Goal: Task Accomplishment & Management: Use online tool/utility

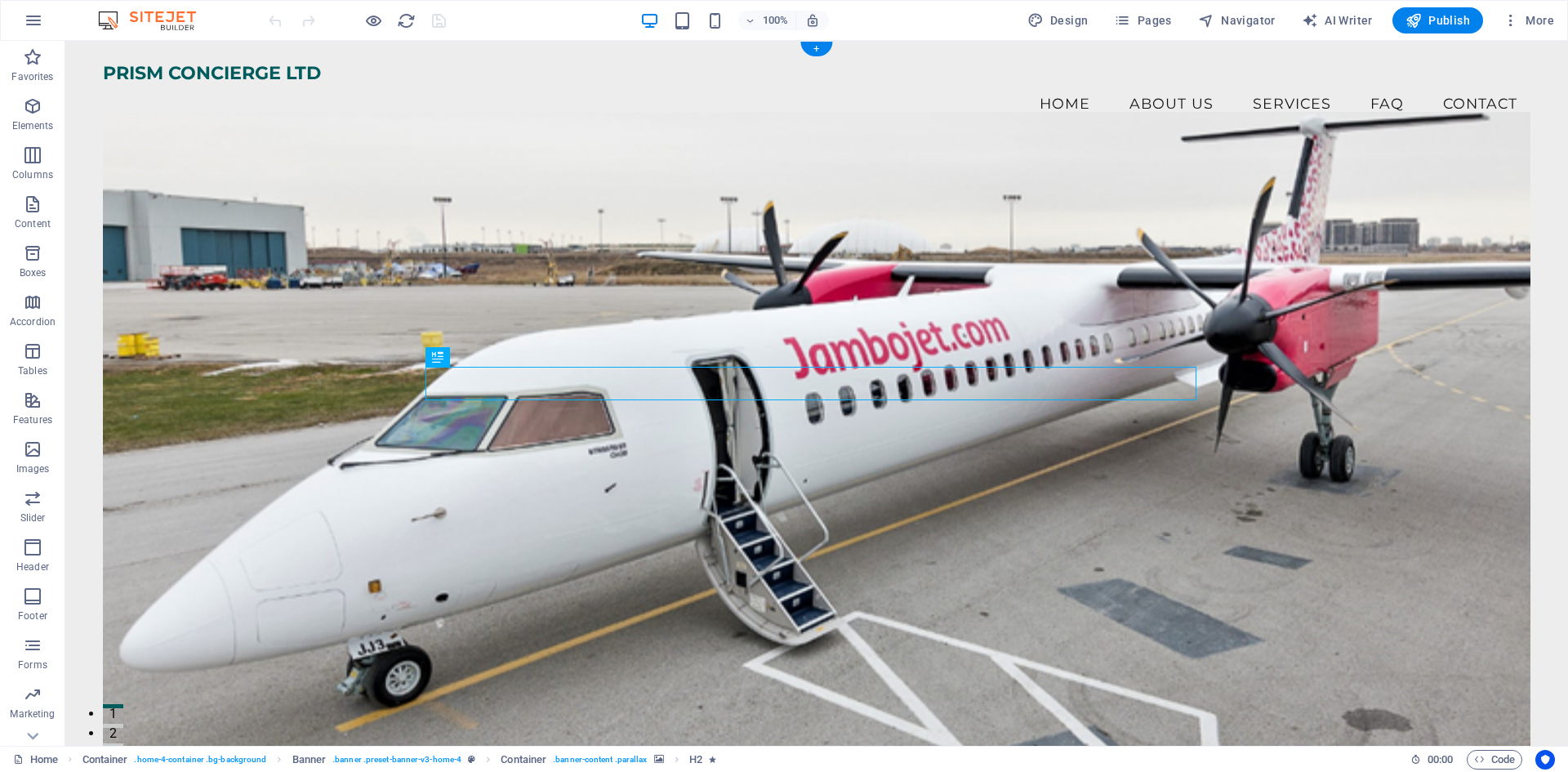
click at [472, 267] on figure at bounding box center [817, 433] width 1428 height 642
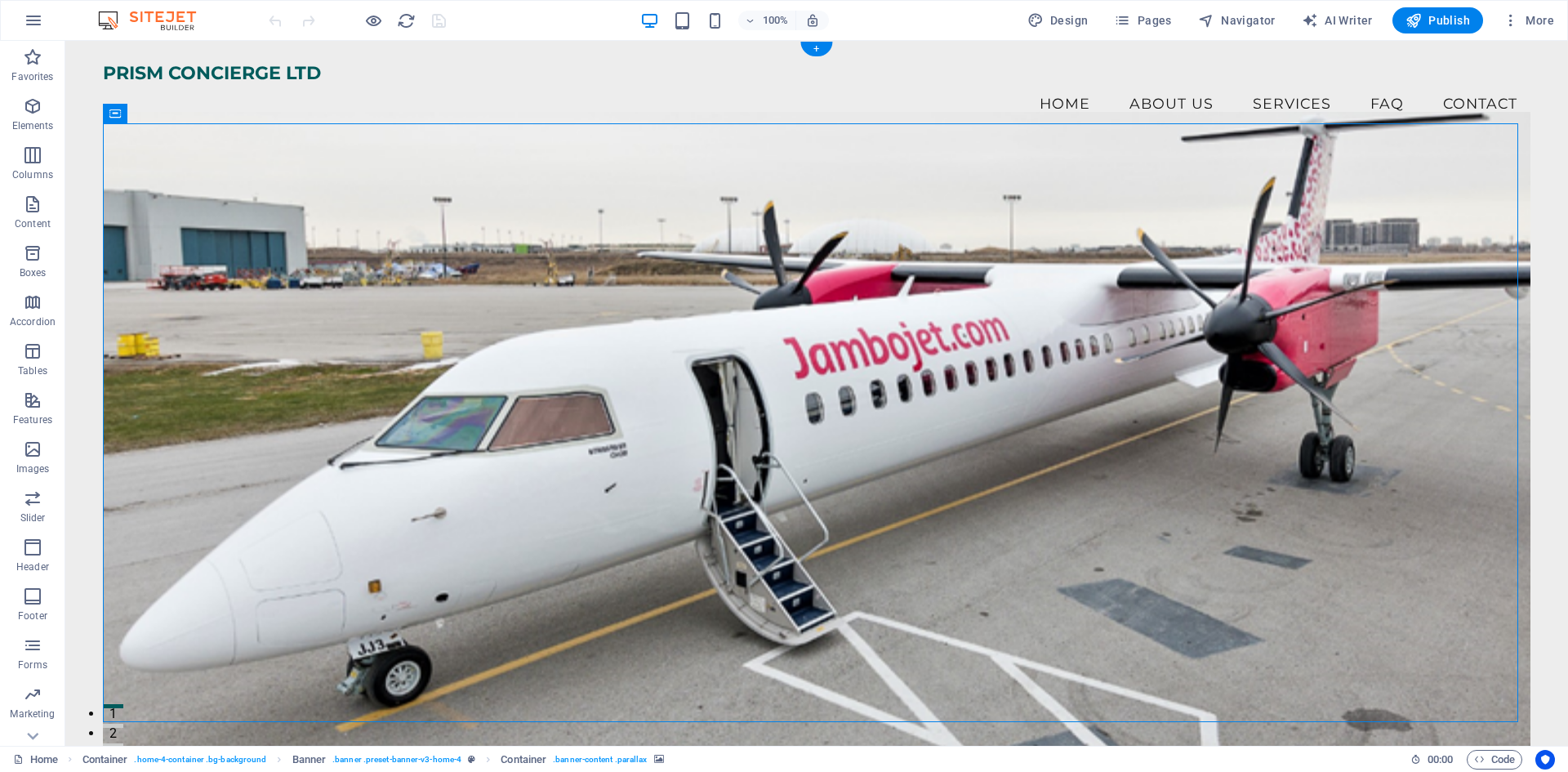
click at [472, 267] on figure at bounding box center [817, 433] width 1428 height 642
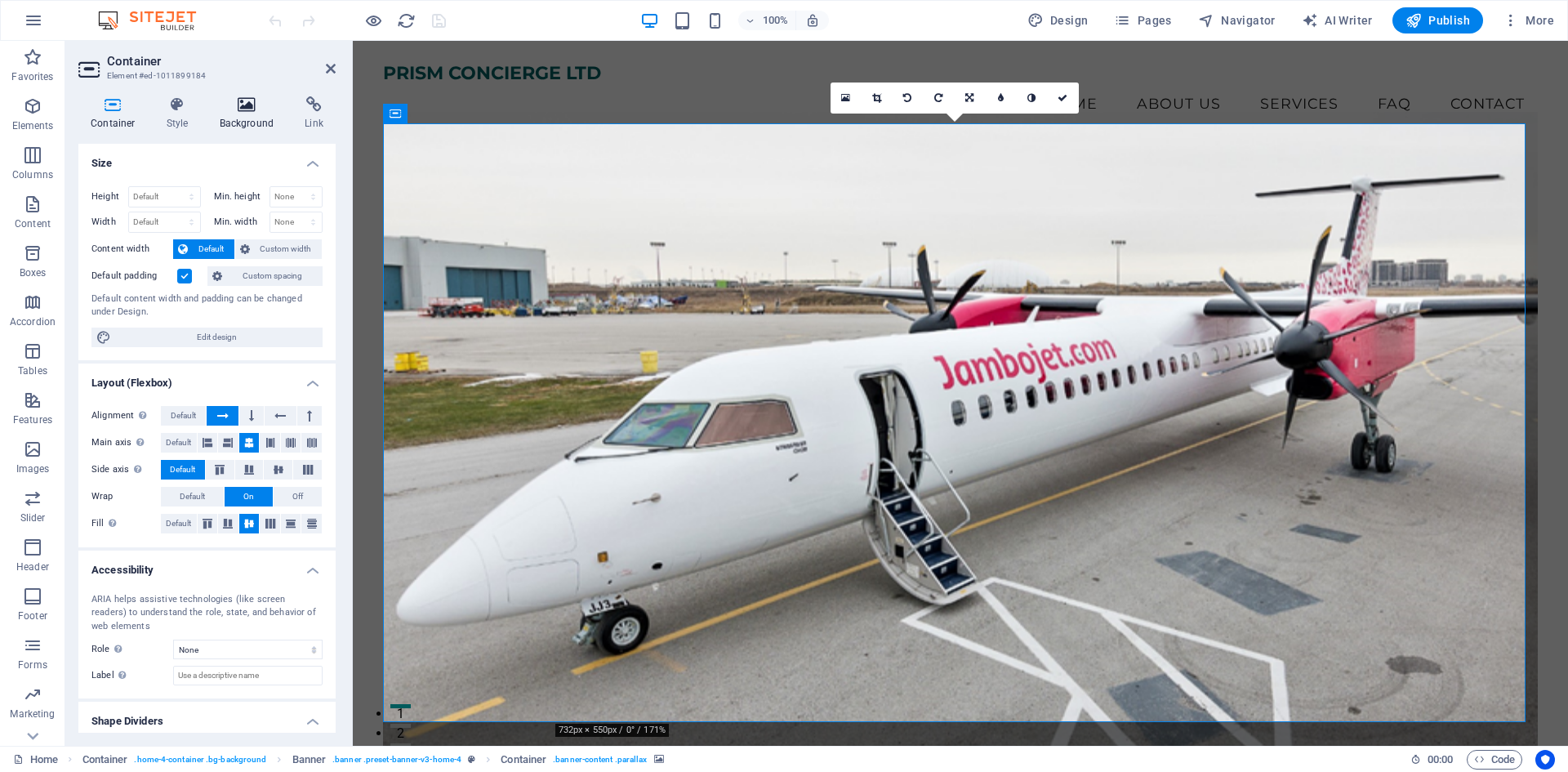
click at [244, 126] on h4 "Background" at bounding box center [250, 113] width 86 height 34
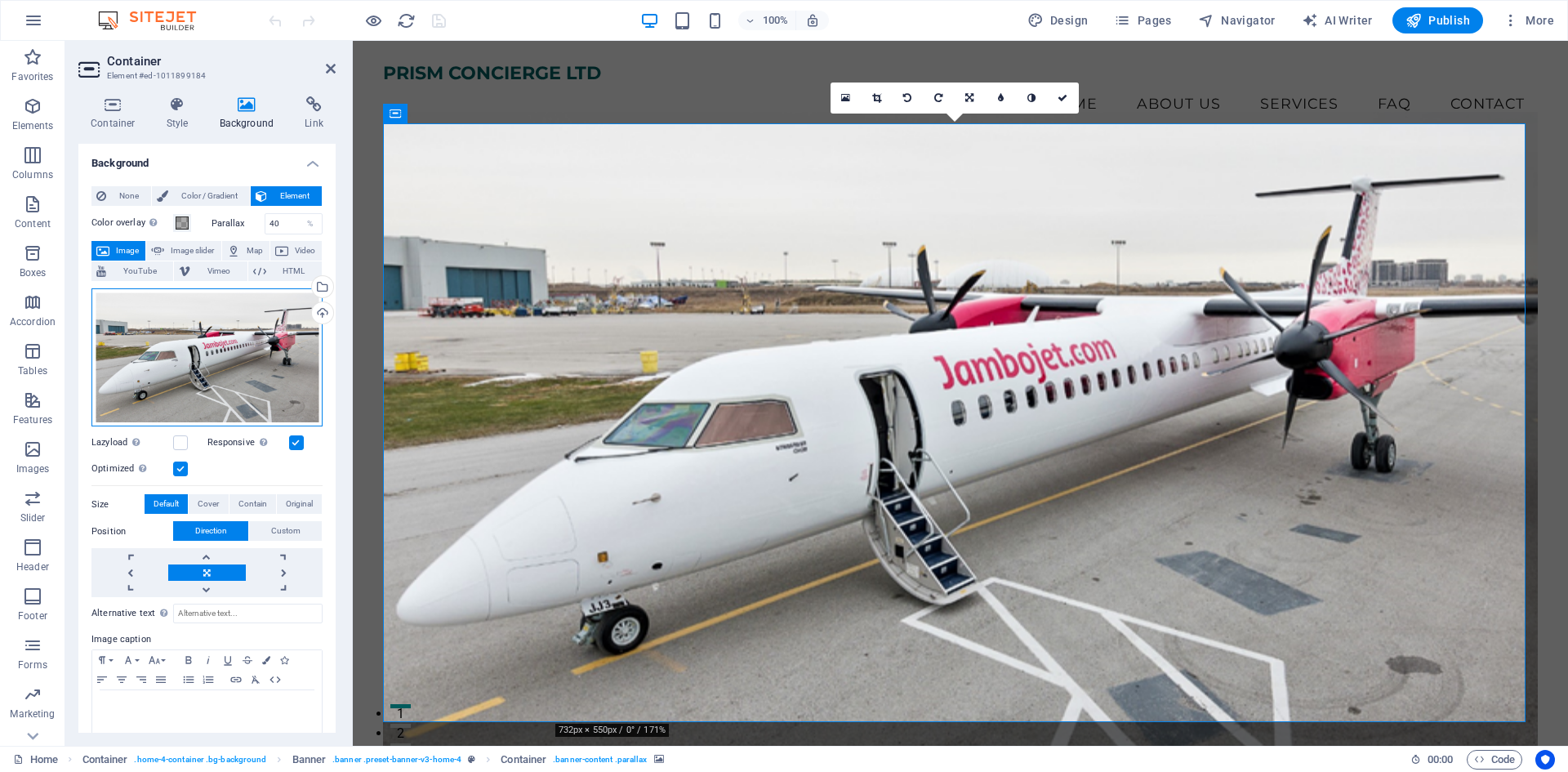
click at [247, 347] on div "Drag files here, click to choose files or select files from Files or our free s…" at bounding box center [207, 357] width 231 height 139
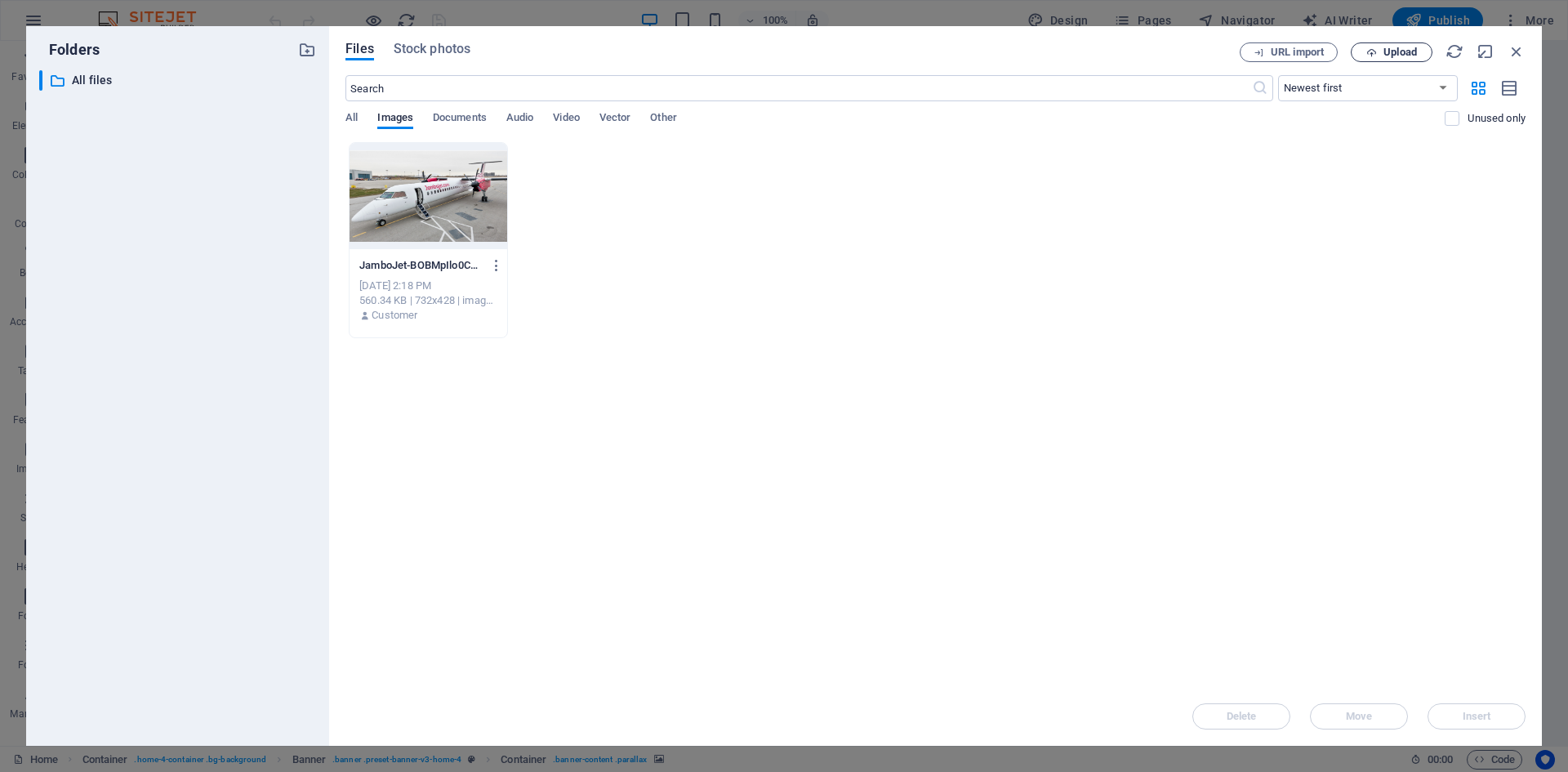
click at [1396, 47] on span "Upload" at bounding box center [1400, 52] width 33 height 10
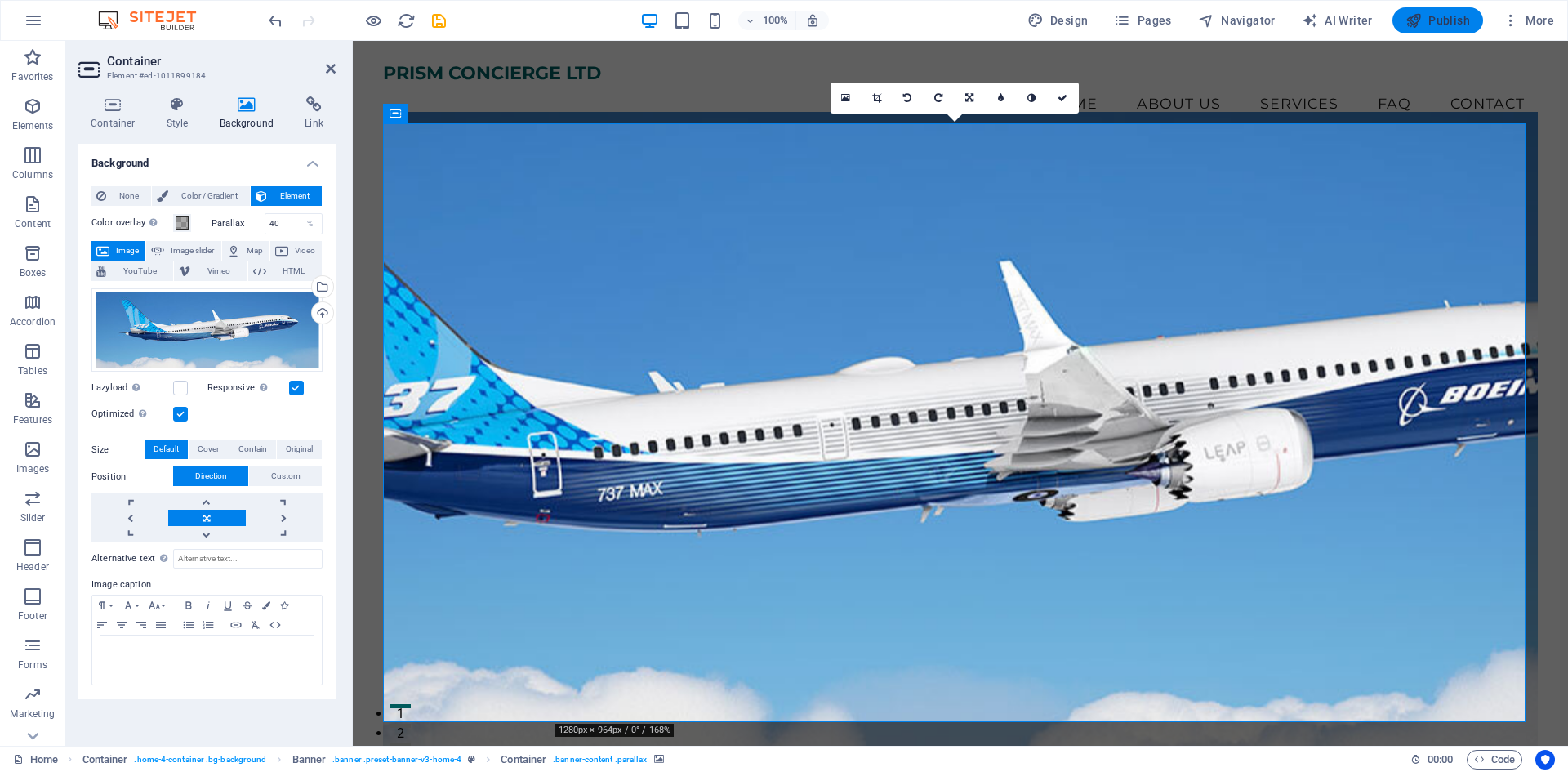
click at [1406, 20] on icon "button" at bounding box center [1413, 21] width 17 height 17
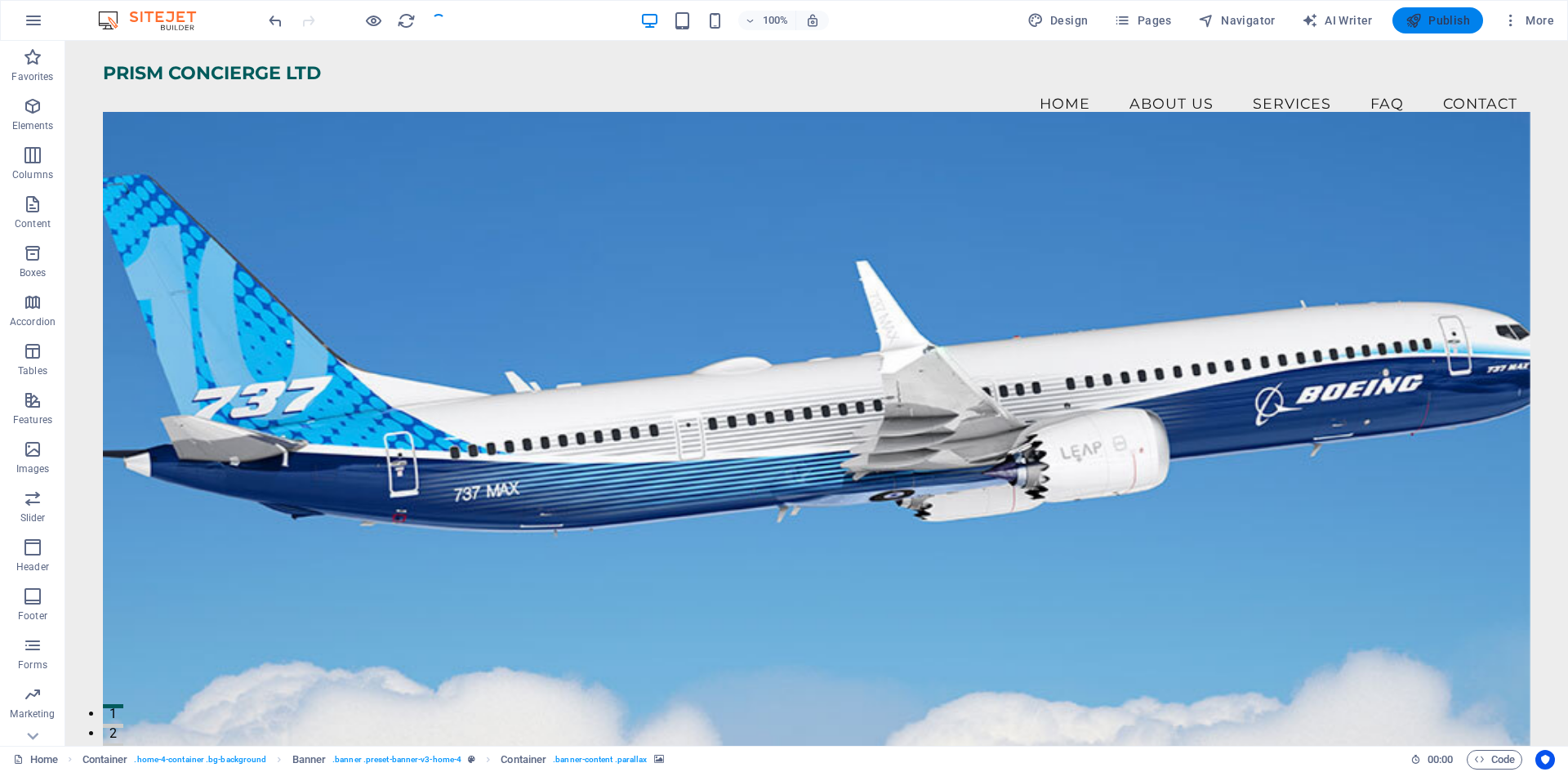
checkbox input "false"
